Goal: Task Accomplishment & Management: Manage account settings

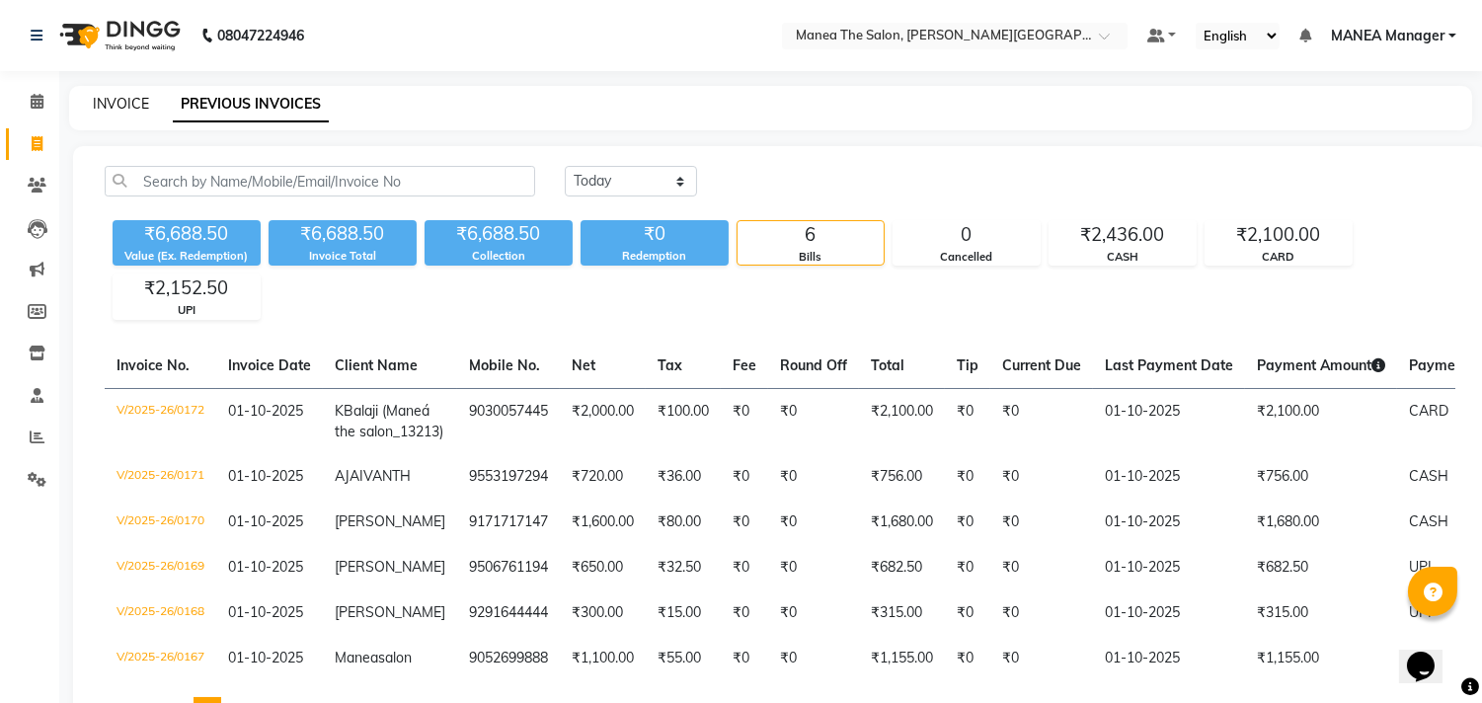
click at [111, 109] on link "INVOICE" at bounding box center [121, 104] width 56 height 18
select select "service"
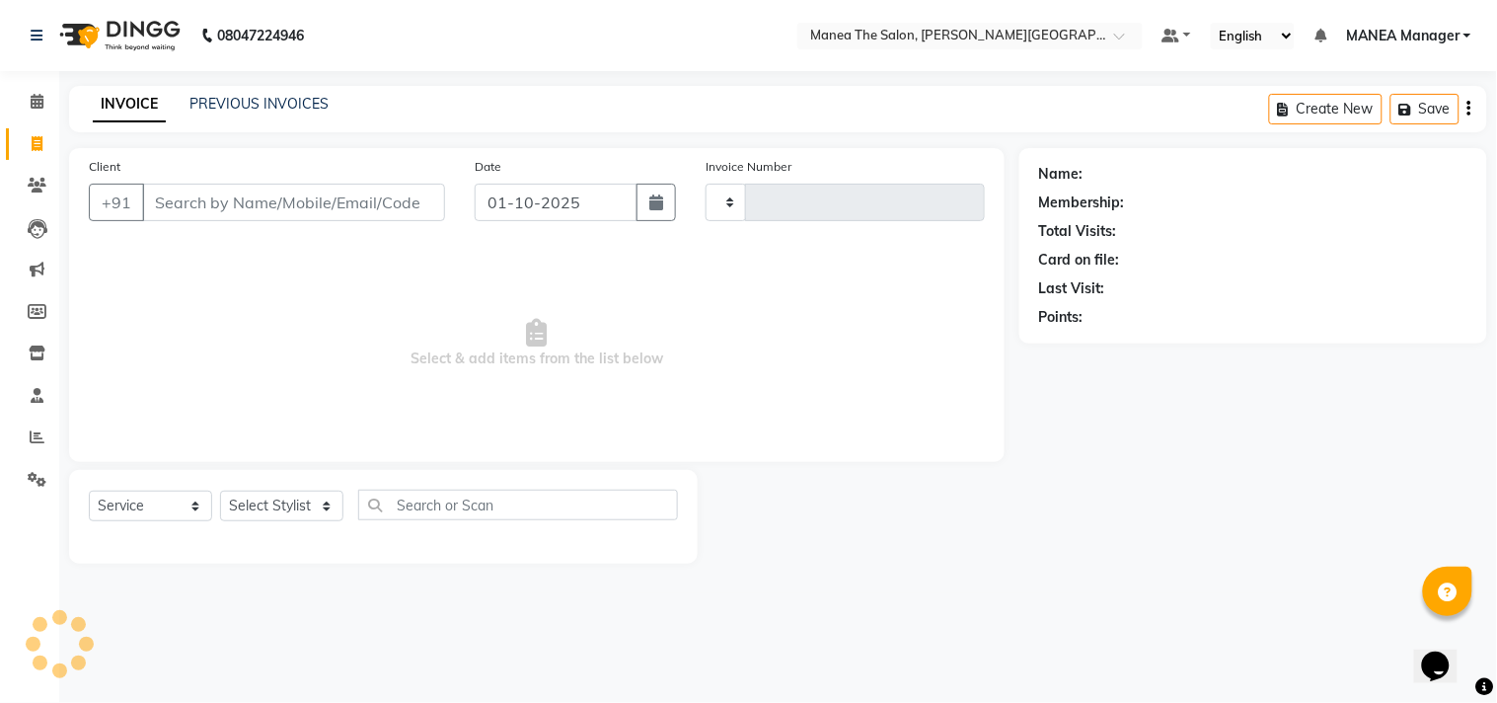
type input "0173"
select select "8903"
select select "service"
select select "8903"
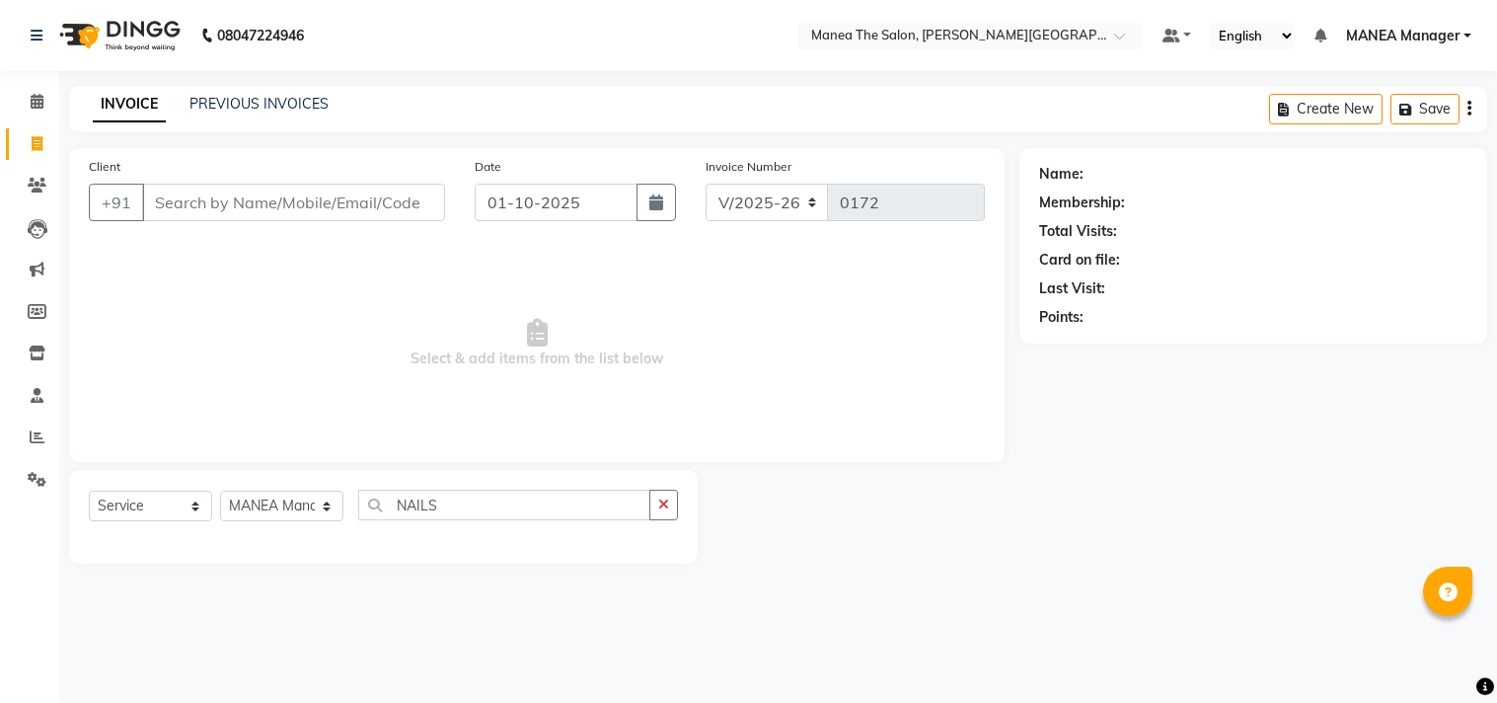
select select "service"
click at [279, 501] on select "Select Stylist IMRAN MANEA Manager NAGAMANI NAJMI NAZIYA NO STYLIST SNEHA SUBHA…" at bounding box center [281, 506] width 123 height 31
click at [290, 564] on div "Select Service Product Membership Package Voucher Prepaid Gift Card Select Styl…" at bounding box center [383, 517] width 629 height 94
click at [320, 498] on select "Select Stylist IMRAN MANEA Manager NAGAMANI NAJMI NAZIYA NO STYLIST SNEHA SUBHA…" at bounding box center [281, 506] width 123 height 31
select select "90110"
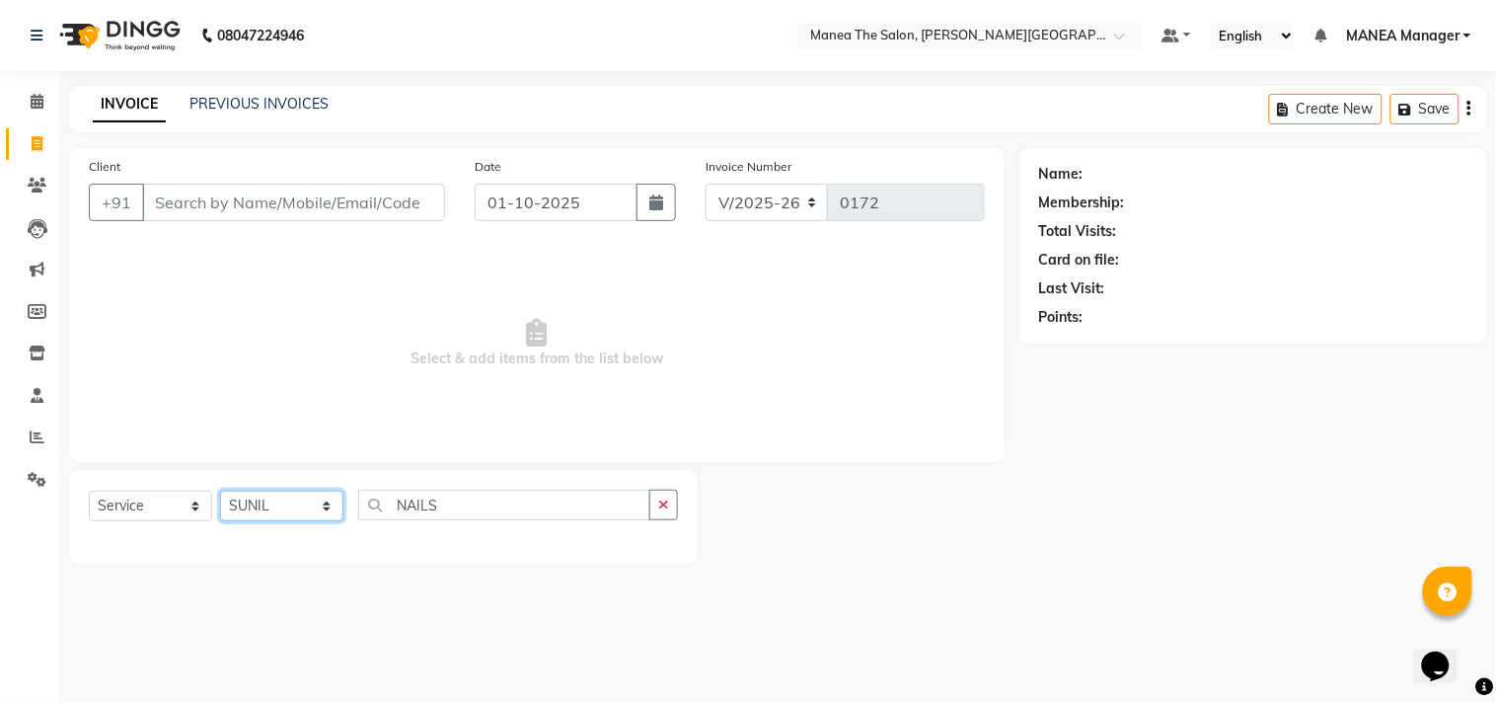
click at [220, 492] on select "Select Stylist IMRAN MANEA Manager NAGAMANI NAJMI NAZIYA NO STYLIST SNEHA SUBHA…" at bounding box center [281, 506] width 123 height 31
drag, startPoint x: 313, startPoint y: 494, endPoint x: 447, endPoint y: 506, distance: 134.9
click at [297, 462] on div "Client +91 Date 01-10-2025 Invoice Number V/2025 V/2025-26 0172 Select & add it…" at bounding box center [536, 356] width 965 height 416
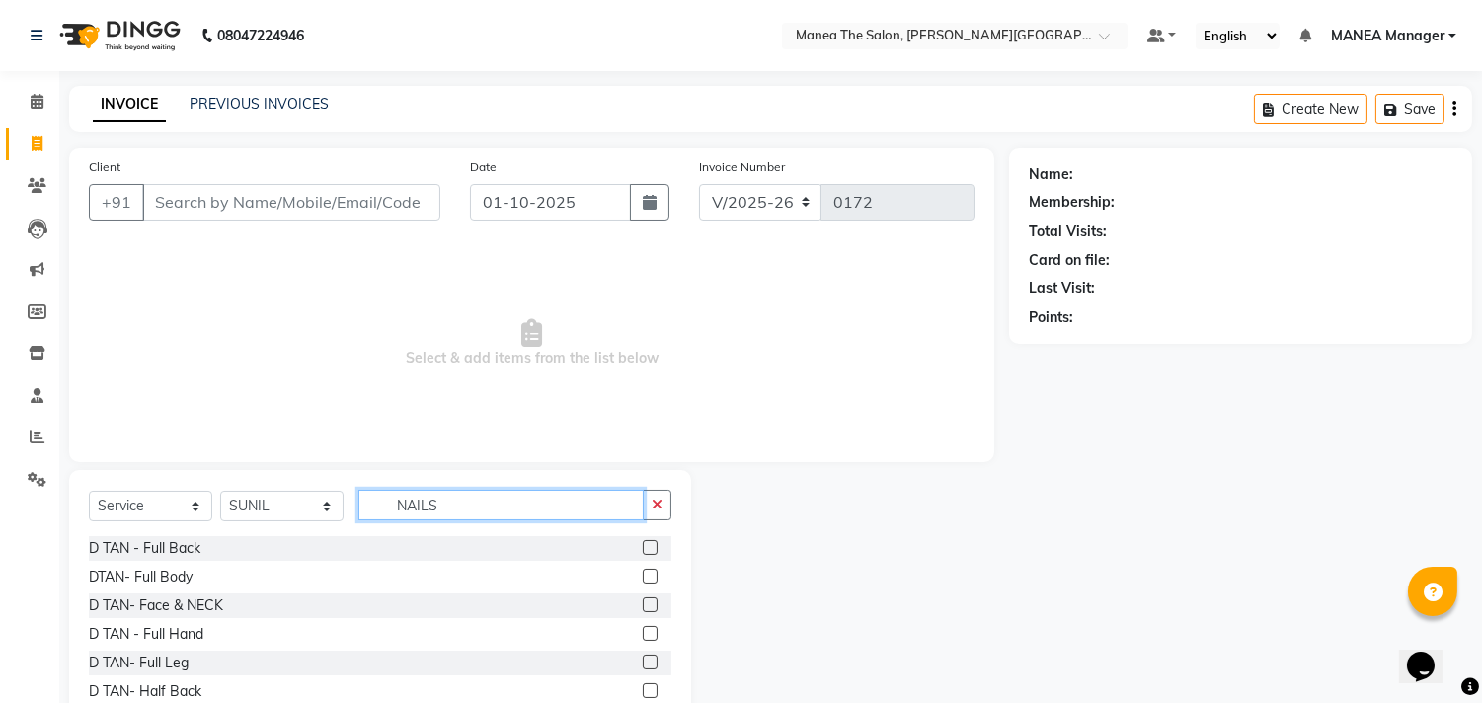
click at [474, 514] on input "NAILS" at bounding box center [500, 505] width 285 height 31
type input "N"
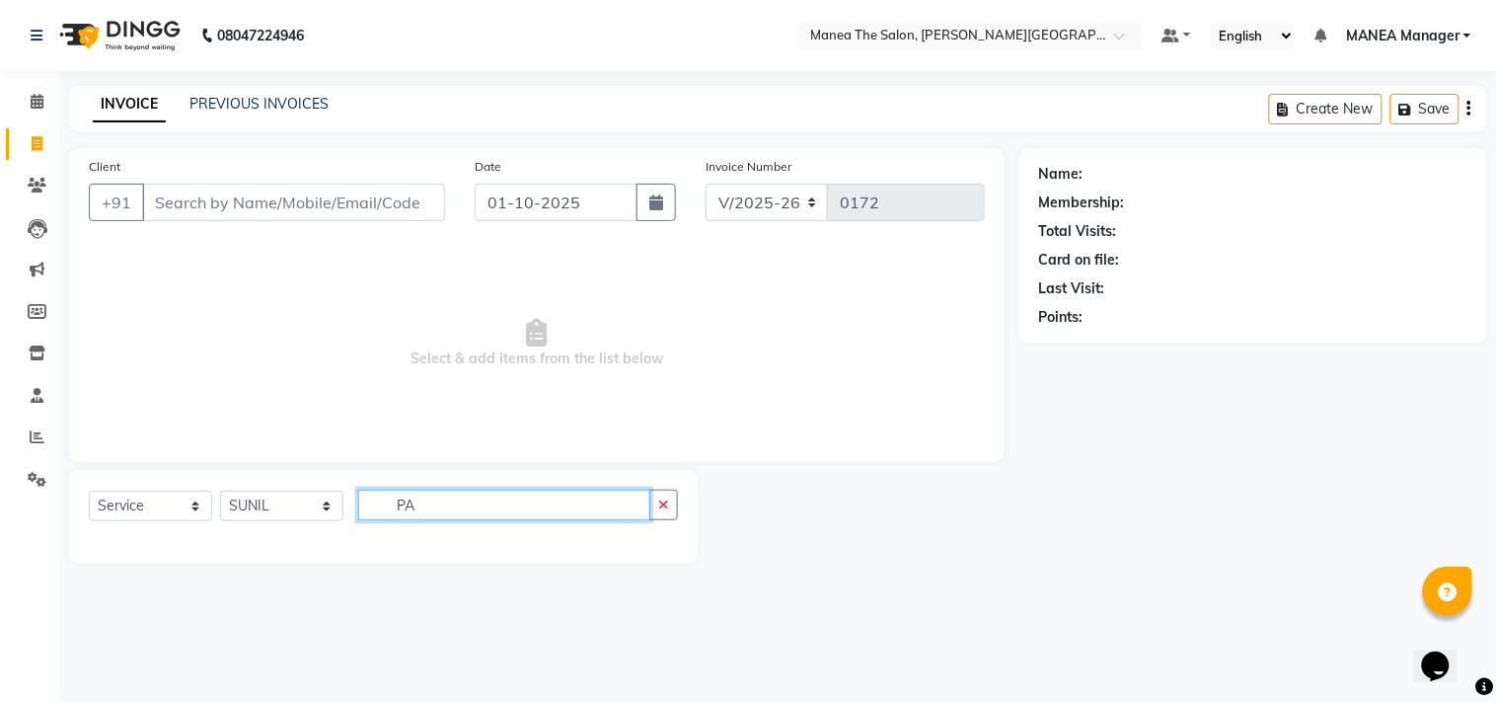
type input "P"
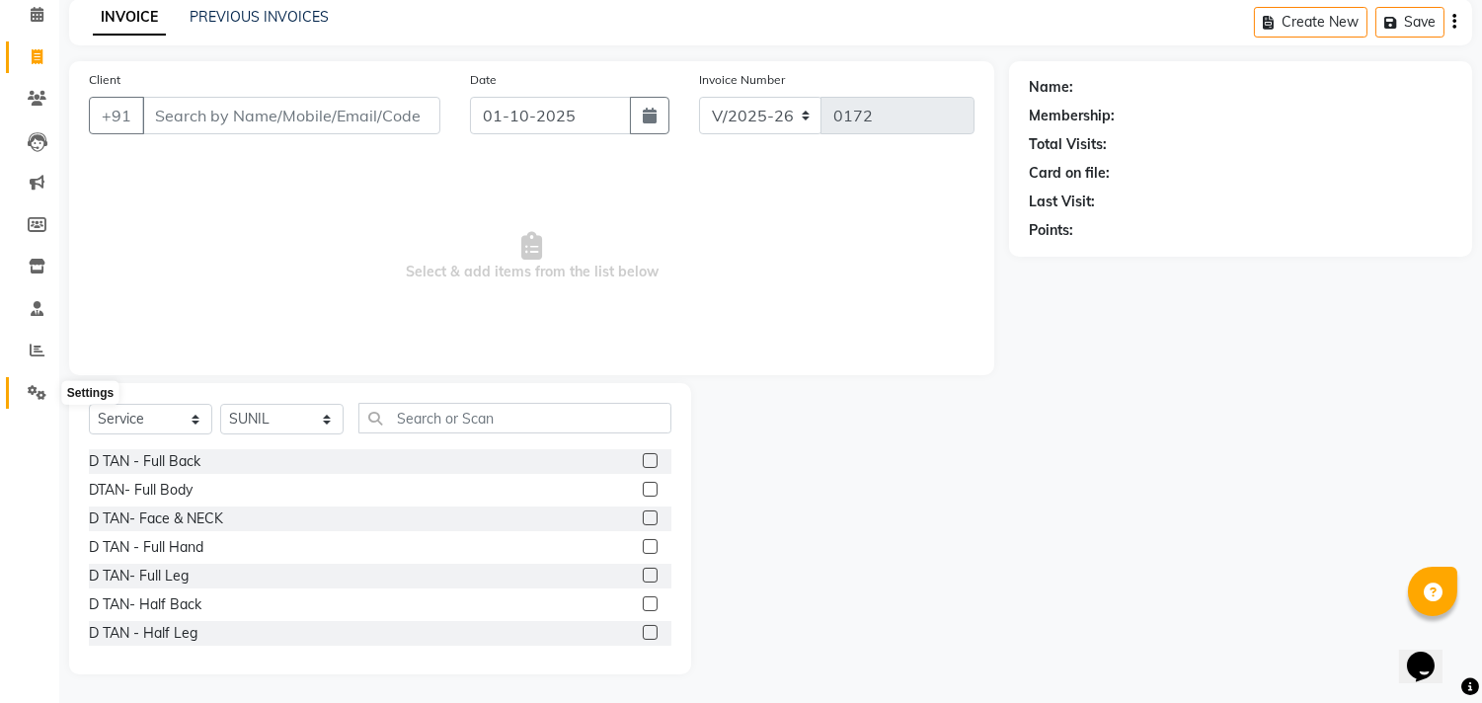
click at [32, 388] on icon at bounding box center [37, 392] width 19 height 15
click at [35, 402] on span at bounding box center [37, 393] width 35 height 23
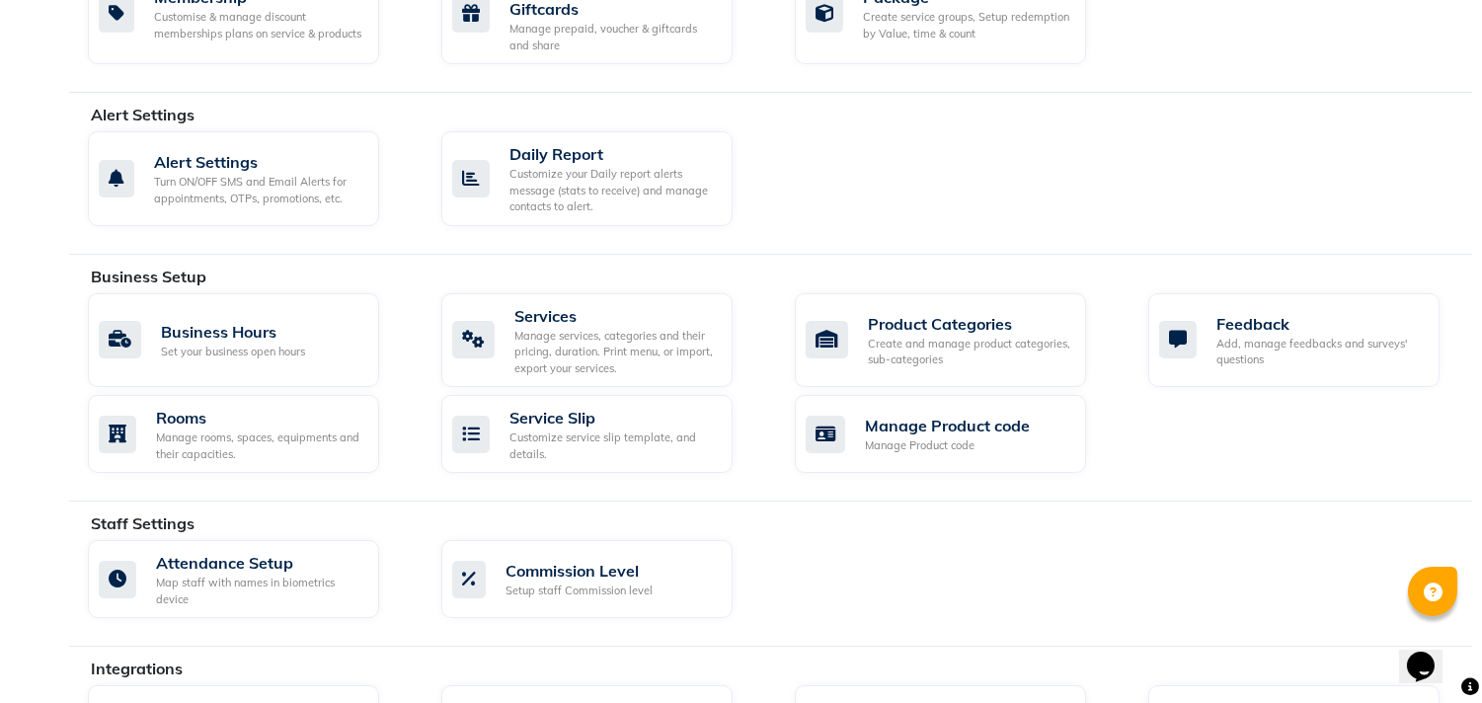
scroll to position [526, 0]
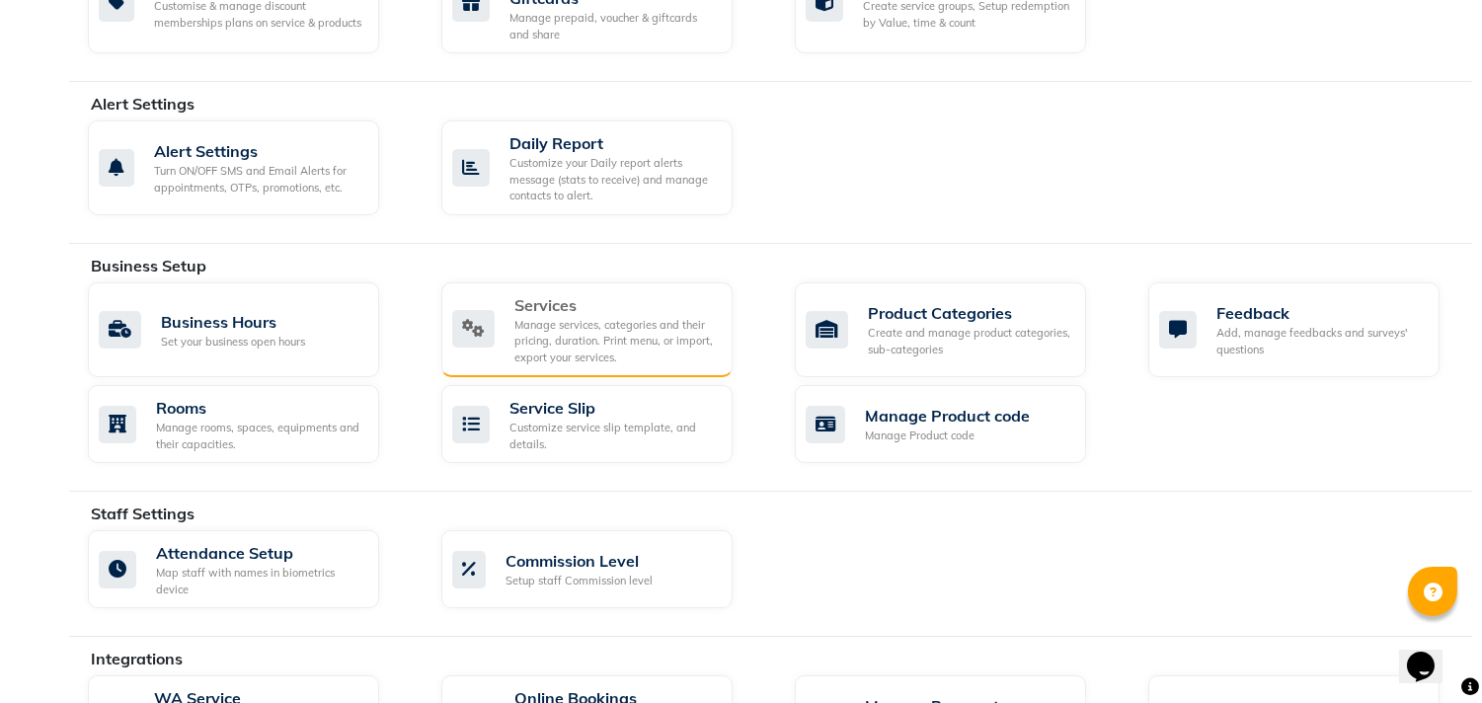
click at [514, 312] on div "Services" at bounding box center [615, 305] width 202 height 24
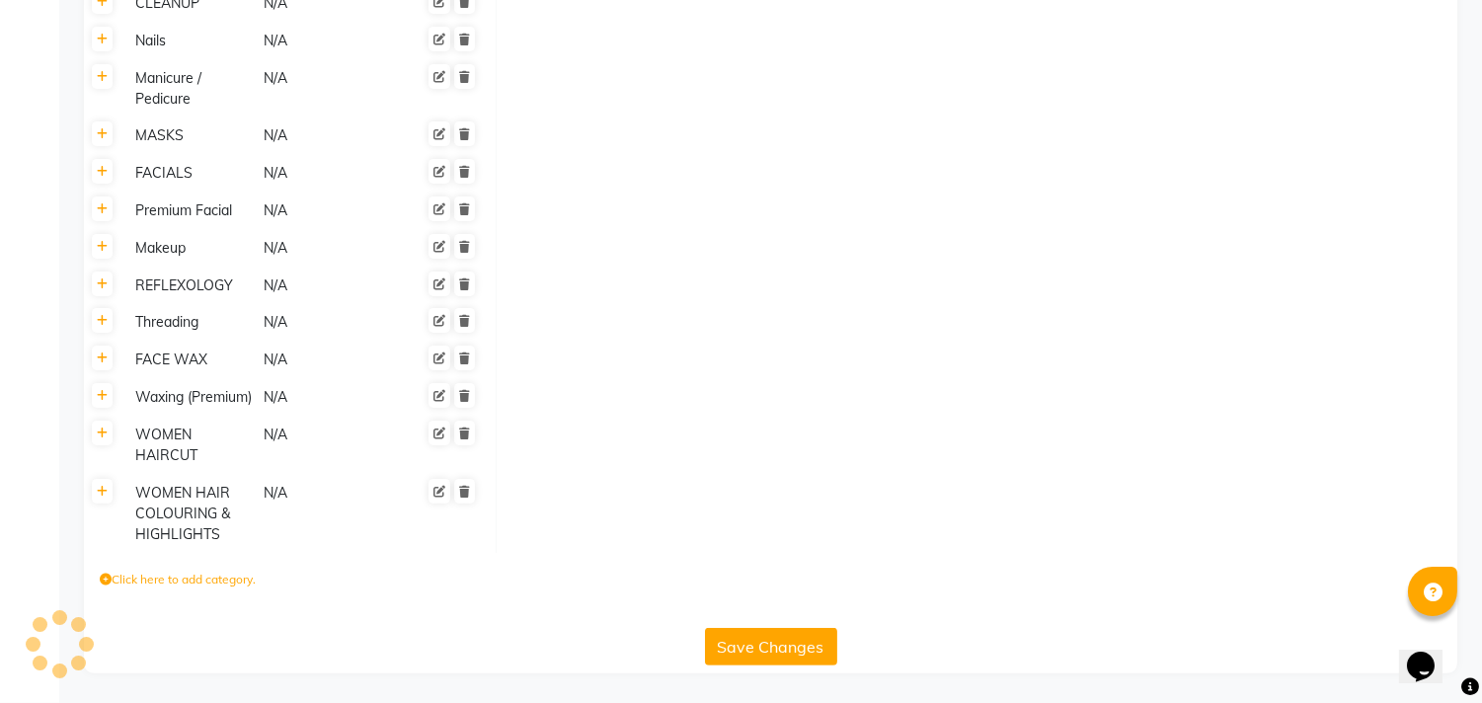
scroll to position [1204, 0]
click at [105, 166] on icon at bounding box center [102, 172] width 11 height 12
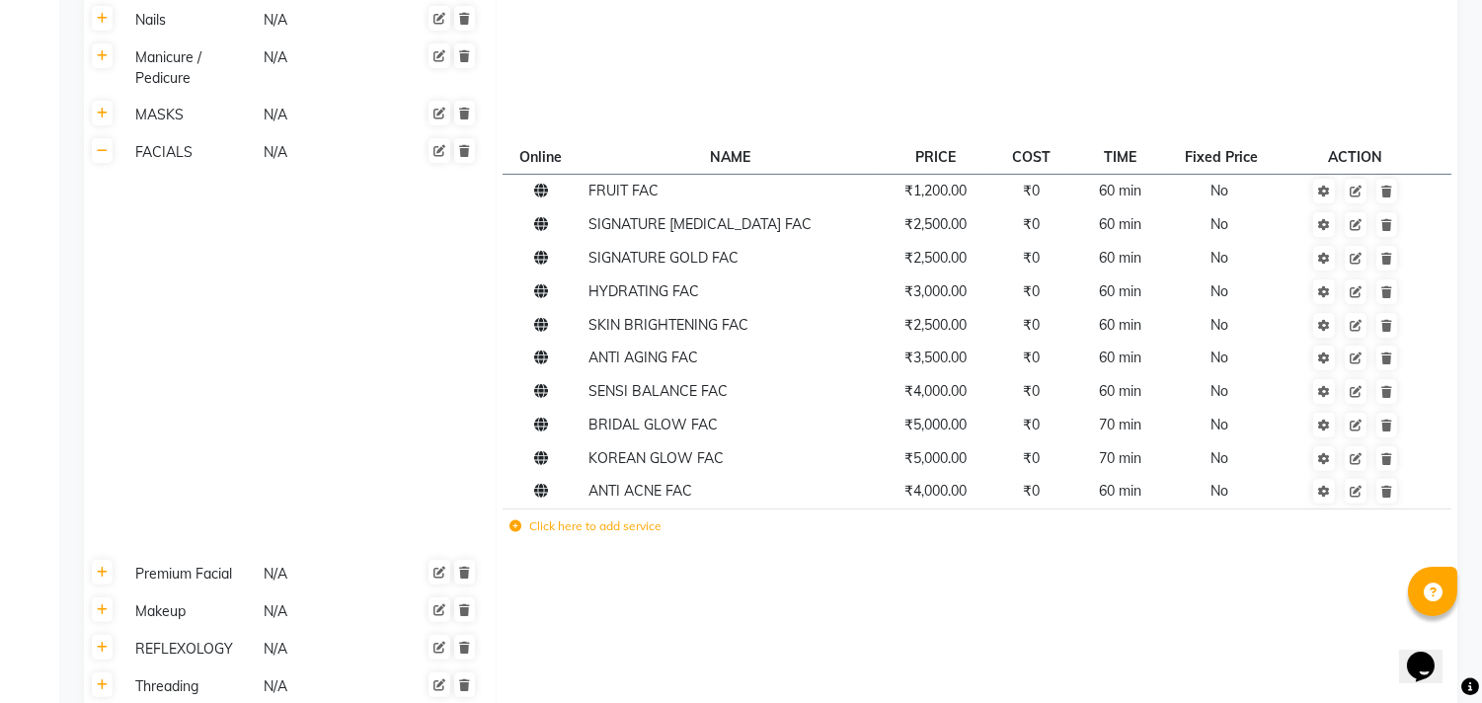
click at [626, 534] on label "Click here to add service" at bounding box center [585, 526] width 152 height 18
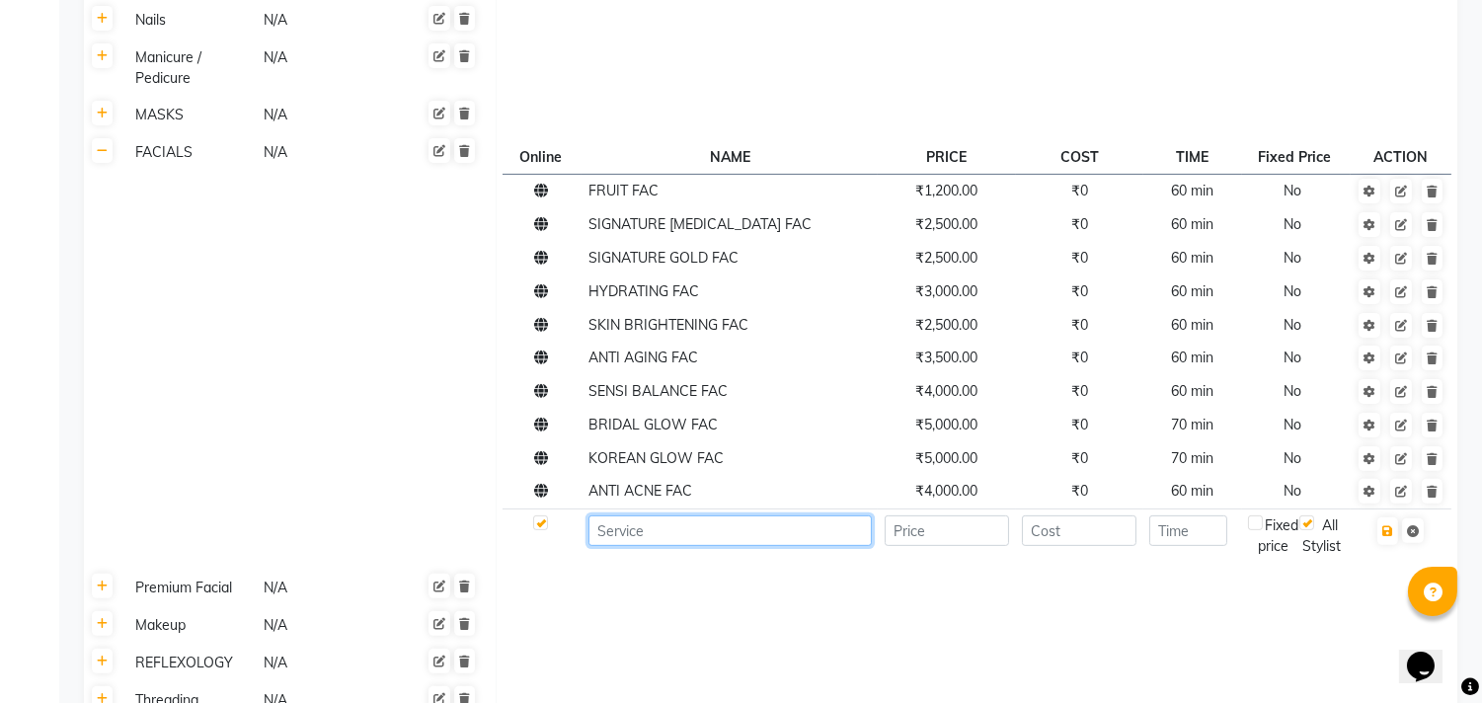
click at [626, 533] on input at bounding box center [729, 530] width 283 height 31
type input "PACKAGE"
click at [939, 540] on input "number" at bounding box center [946, 530] width 125 height 31
type input "2500"
click at [1202, 537] on input "number" at bounding box center [1188, 530] width 78 height 31
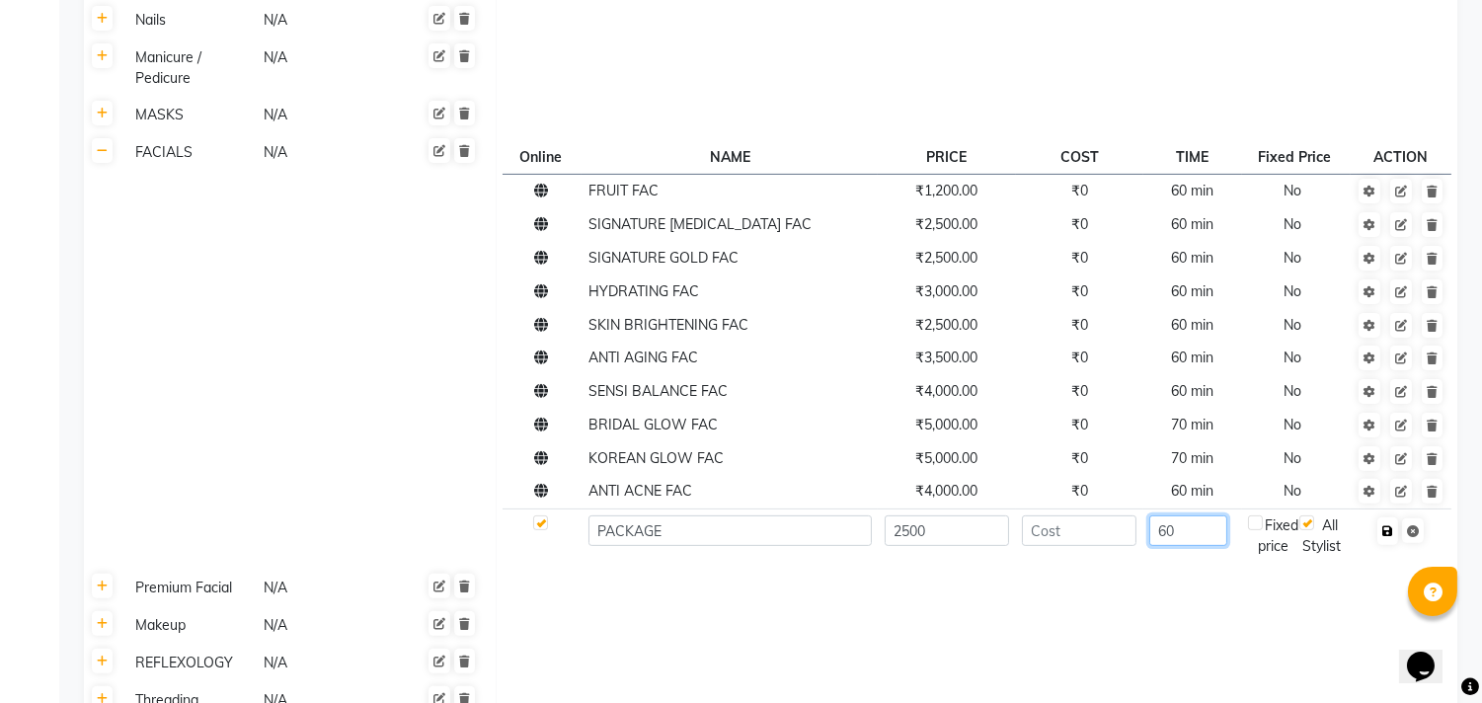
type input "60"
click at [1390, 534] on icon "button" at bounding box center [1387, 531] width 11 height 12
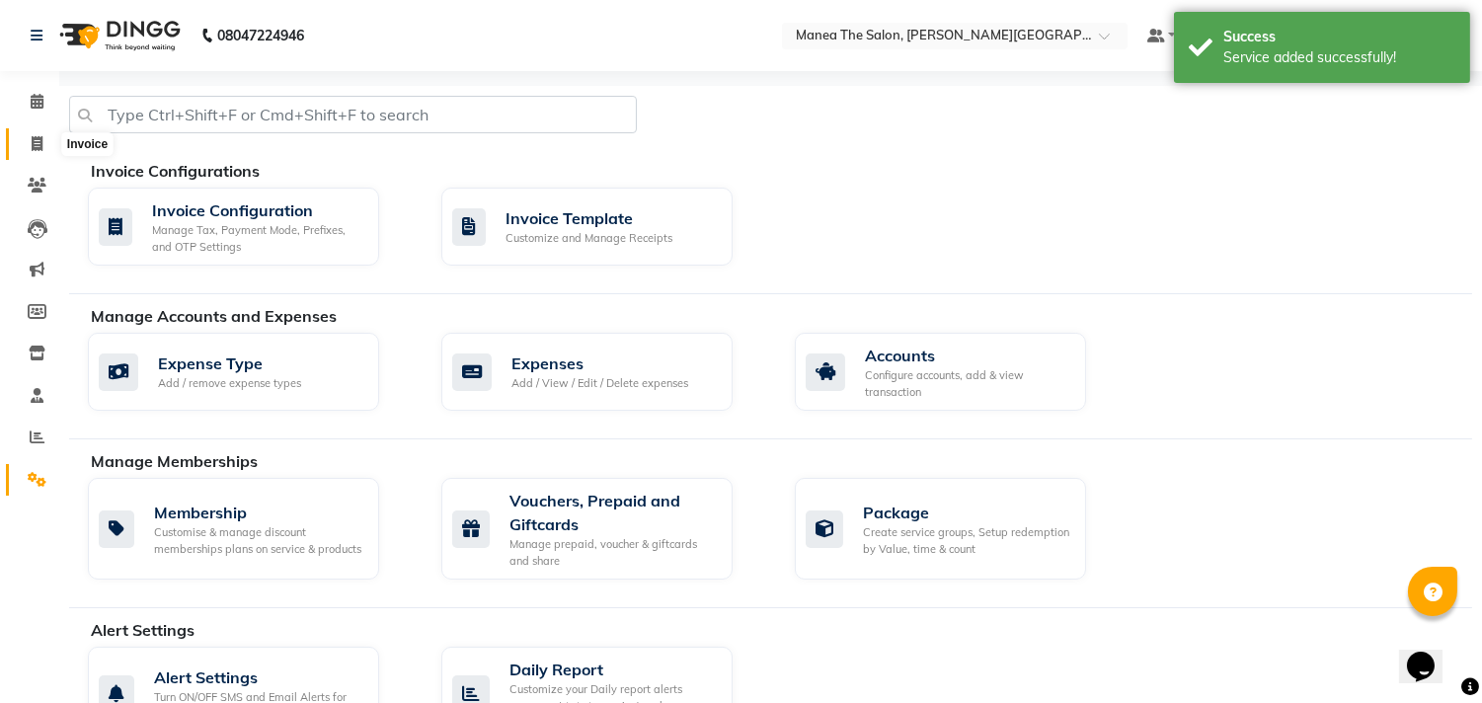
click at [42, 148] on span at bounding box center [37, 144] width 35 height 23
select select "service"
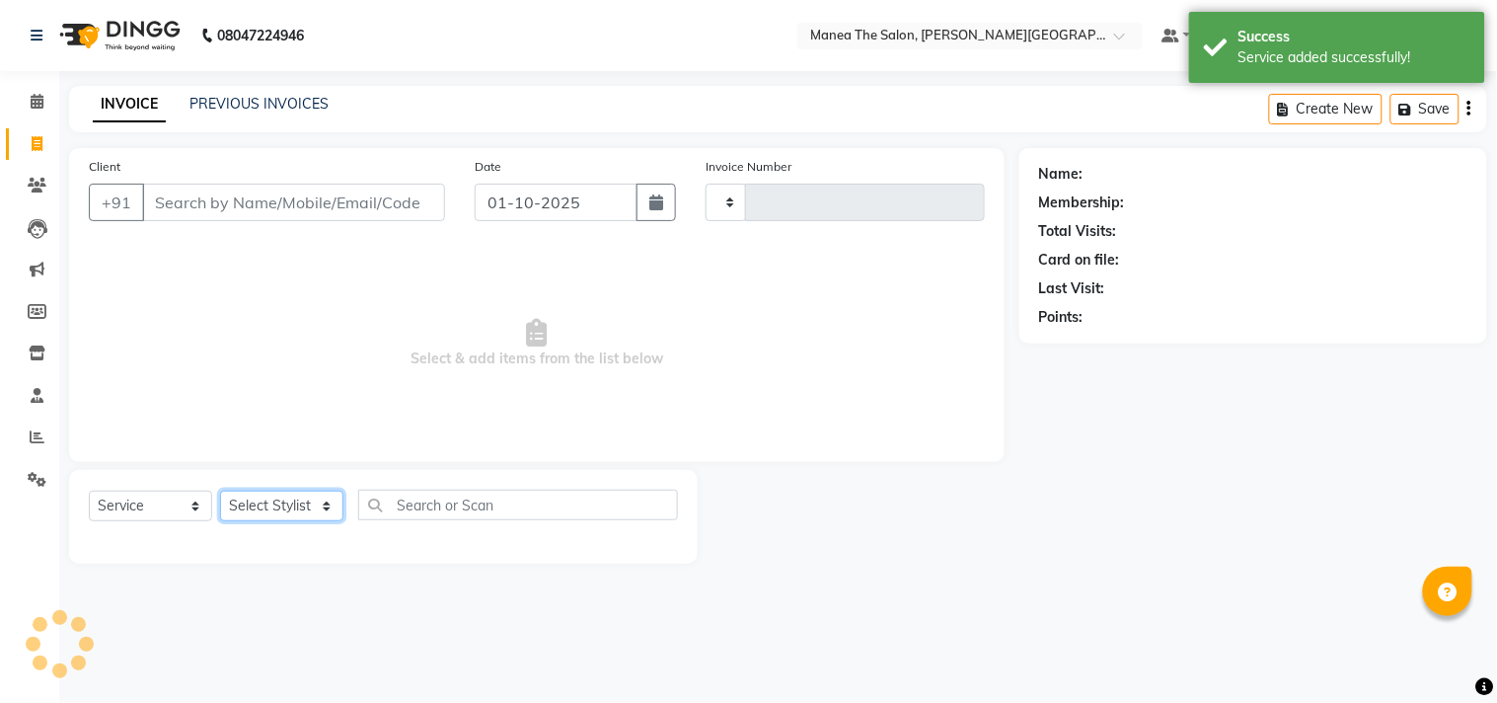
click at [306, 500] on select "Select Stylist" at bounding box center [281, 506] width 123 height 31
click at [220, 492] on select "Select Stylist" at bounding box center [281, 506] width 123 height 31
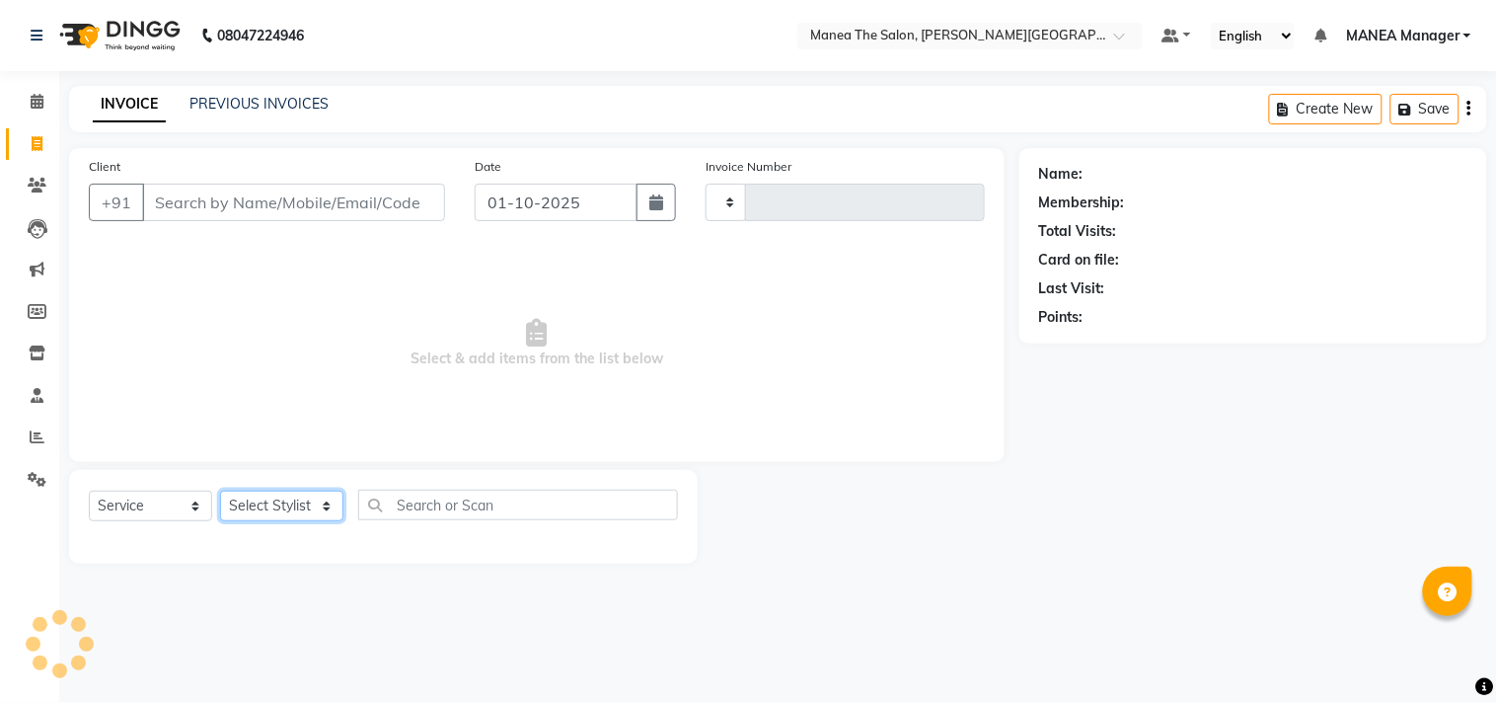
click at [289, 500] on select "Select Stylist" at bounding box center [281, 506] width 123 height 31
click at [319, 499] on select "Select Stylist" at bounding box center [281, 506] width 123 height 31
click at [323, 499] on select "Select Stylist" at bounding box center [281, 506] width 123 height 31
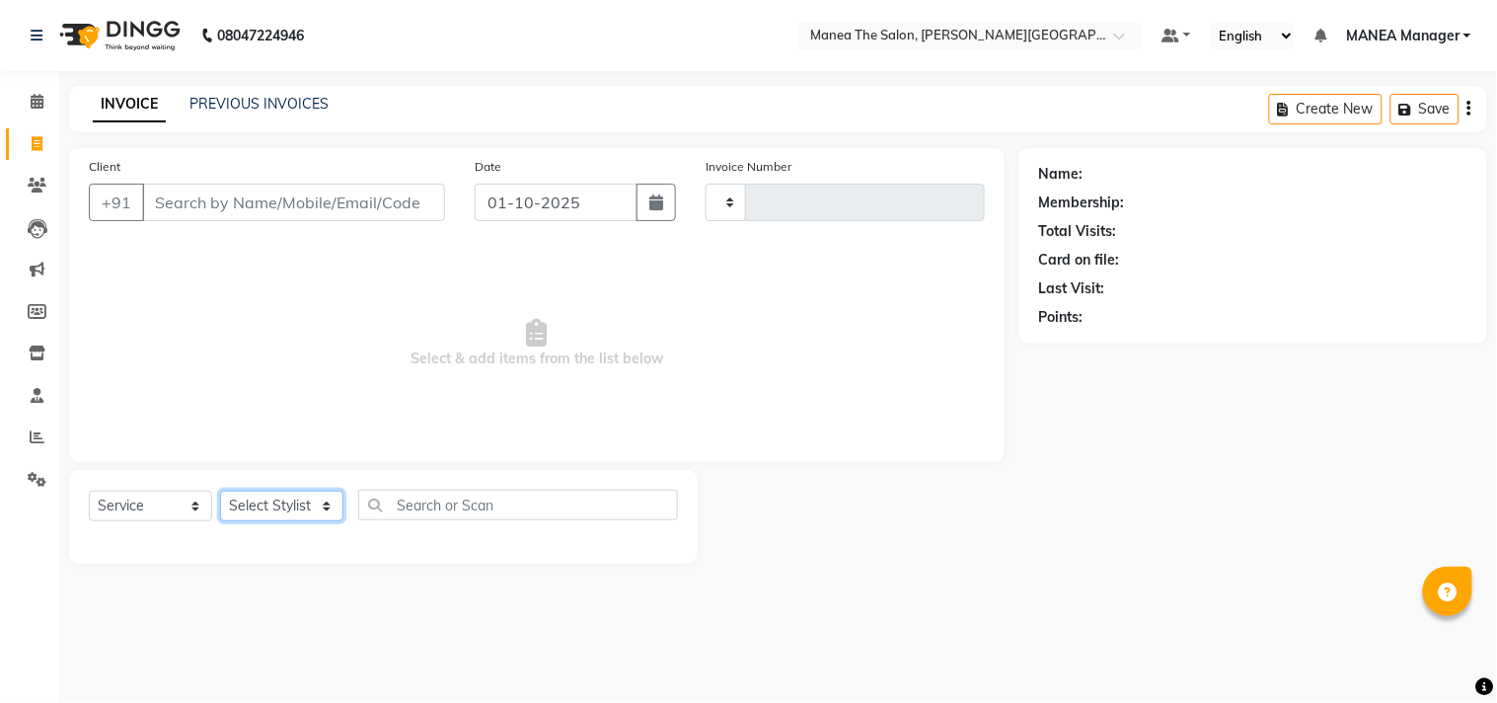
click at [323, 499] on select "Select Stylist" at bounding box center [281, 506] width 123 height 31
